Goal: Task Accomplishment & Management: Use online tool/utility

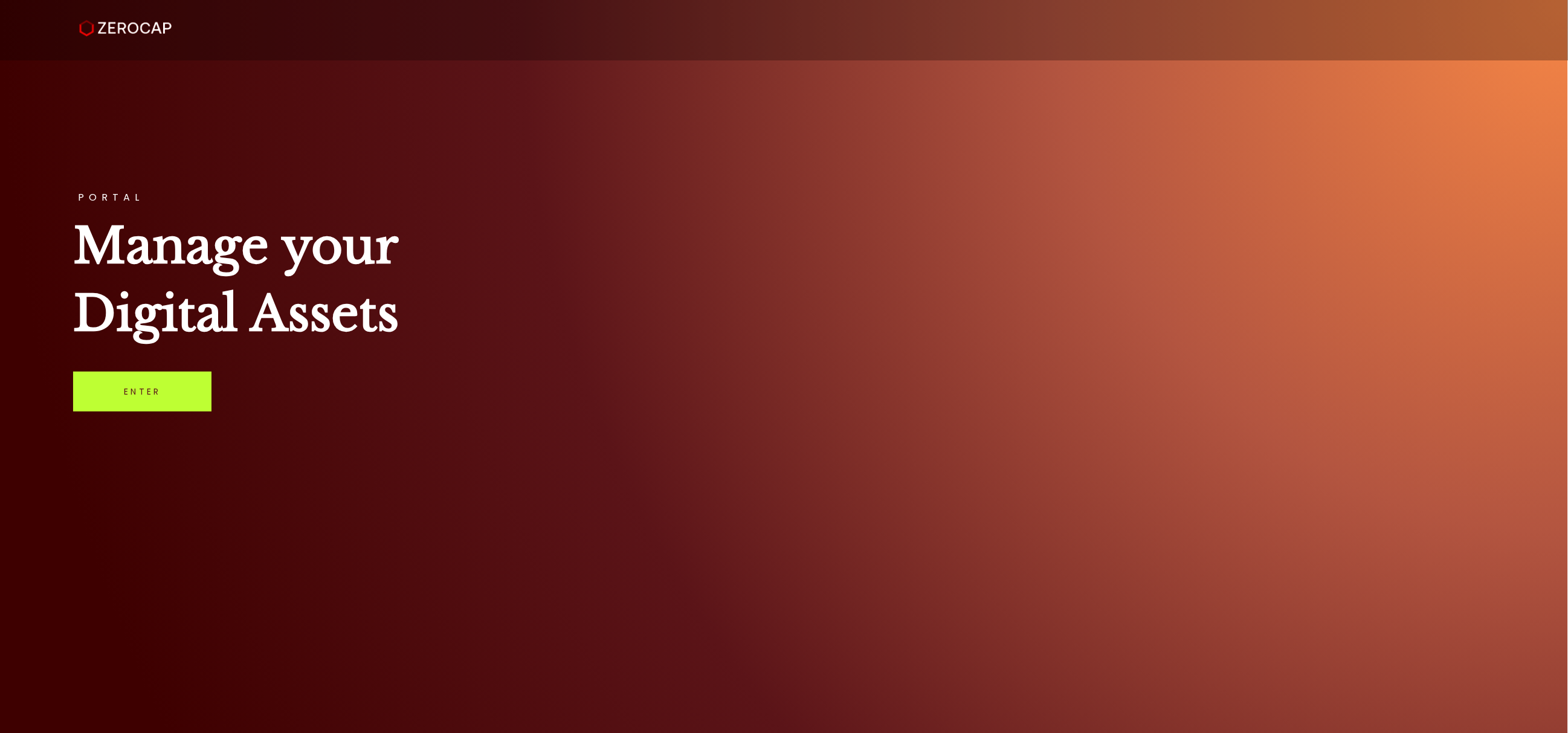
click at [167, 394] on link "Enter" at bounding box center [142, 391] width 138 height 40
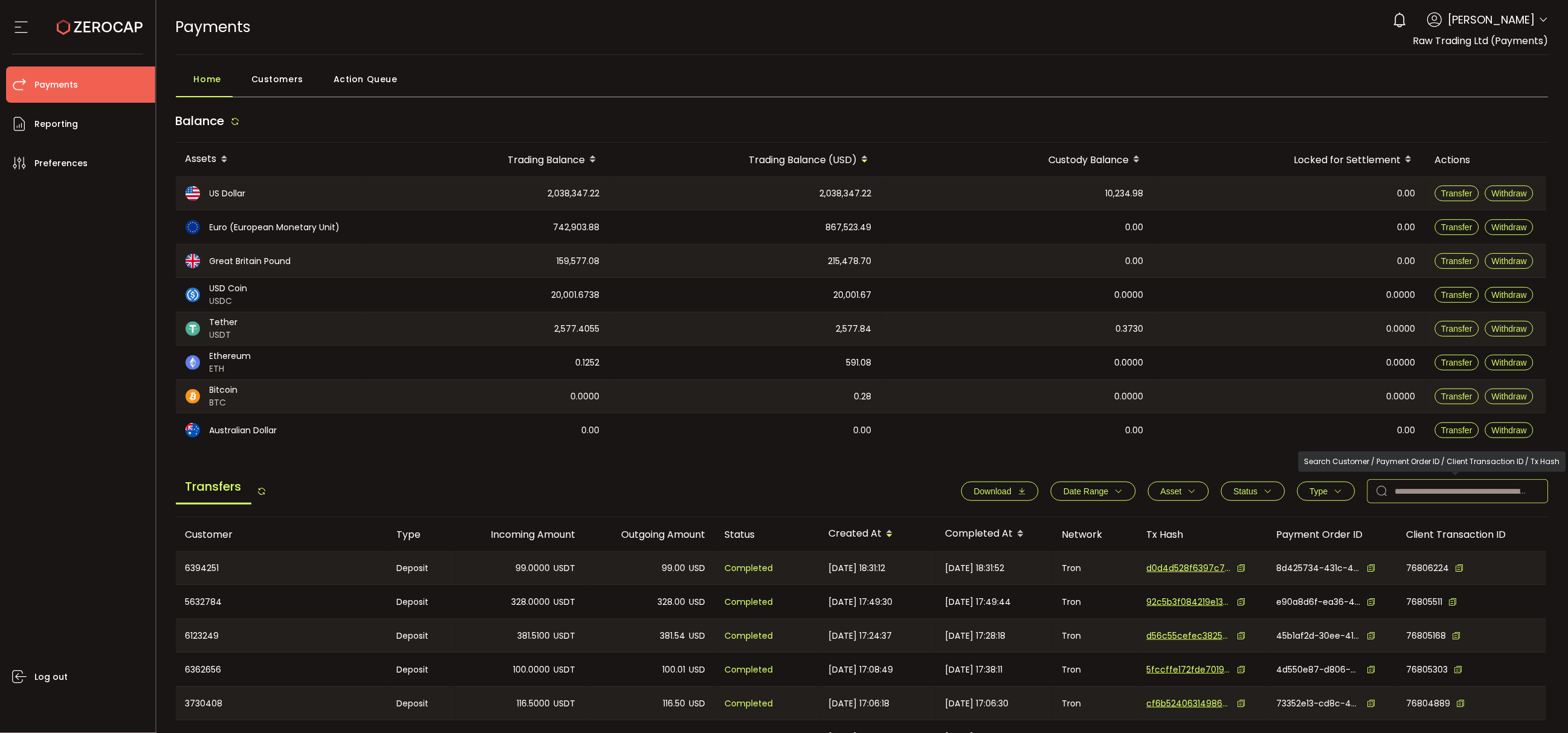
click at [1447, 487] on input "text" at bounding box center [1458, 491] width 181 height 24
paste input "*******"
type input "*******"
